Goal: Transaction & Acquisition: Purchase product/service

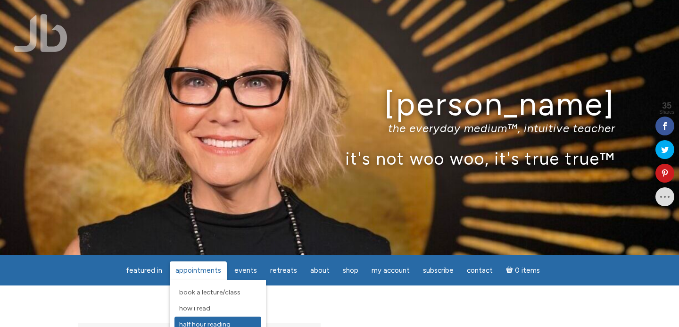
click at [219, 323] on span "Half Hour Reading" at bounding box center [204, 324] width 51 height 8
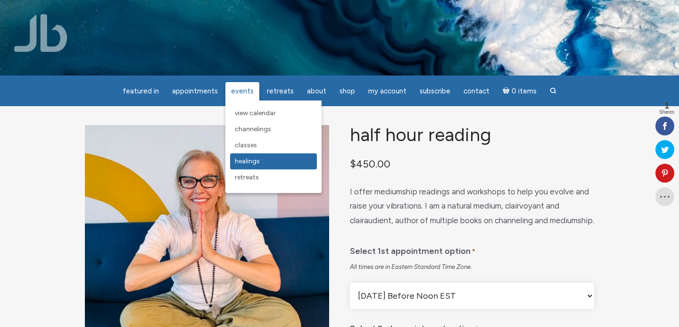
click at [272, 161] on link "Healings" at bounding box center [273, 161] width 87 height 16
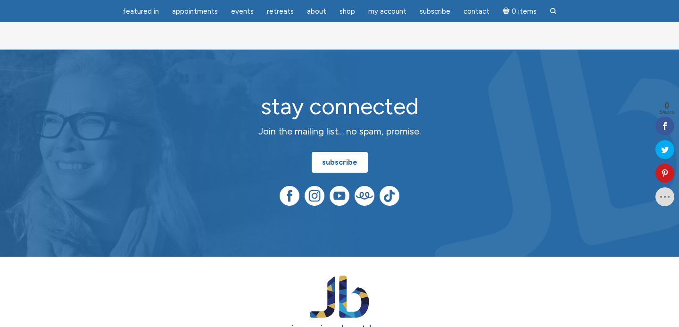
scroll to position [1452, 0]
